Goal: Transaction & Acquisition: Book appointment/travel/reservation

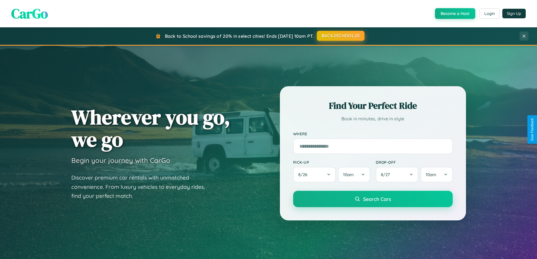
click at [340, 36] on button "BACK2SCHOOL20" at bounding box center [341, 36] width 48 height 10
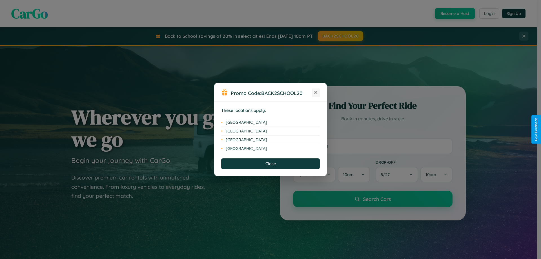
click at [316, 93] on icon at bounding box center [316, 92] width 3 height 3
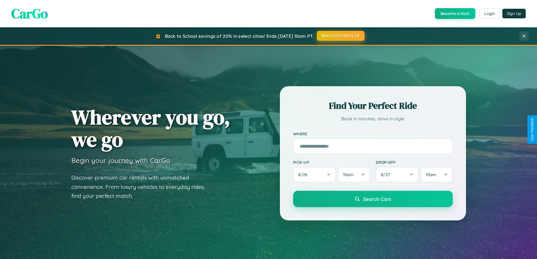
click at [340, 36] on button "BACK2SCHOOL20" at bounding box center [341, 36] width 48 height 10
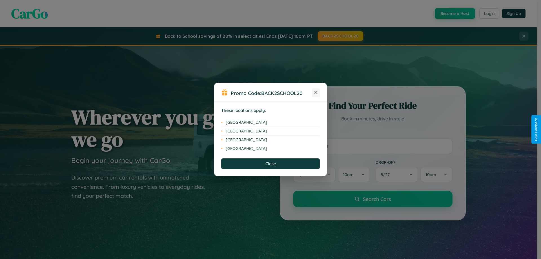
click at [316, 93] on icon at bounding box center [316, 92] width 3 height 3
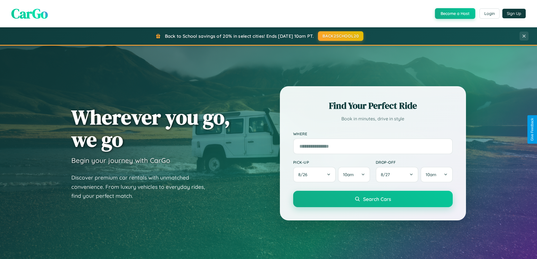
scroll to position [243, 0]
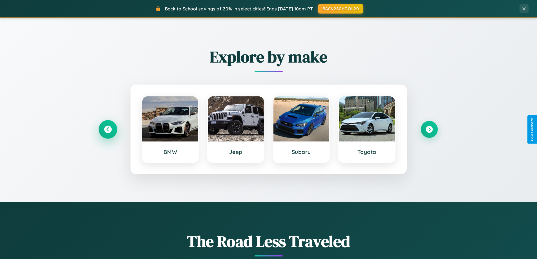
click at [108, 129] on icon at bounding box center [108, 130] width 8 height 8
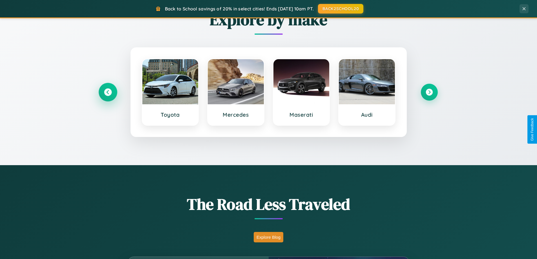
scroll to position [905, 0]
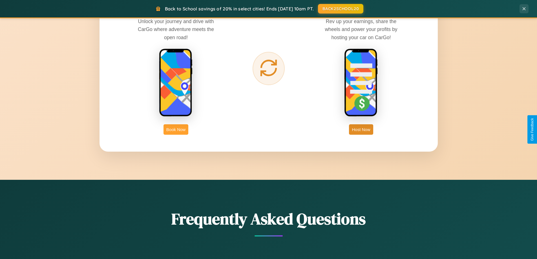
click at [176, 129] on button "Book Now" at bounding box center [175, 129] width 25 height 10
